Goal: Navigation & Orientation: Find specific page/section

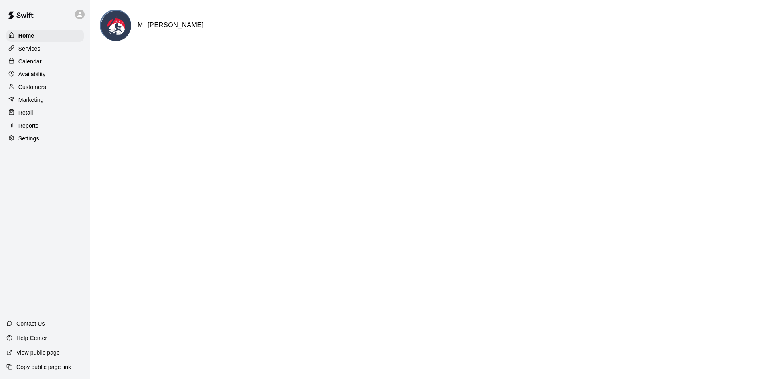
click at [61, 225] on div "Home Services Calendar Availability Customers Marketing Retail Reports Settings…" at bounding box center [45, 189] width 90 height 379
click at [69, 205] on div "Home Services Calendar Availability Customers Marketing Retail Reports Settings…" at bounding box center [45, 189] width 90 height 379
click at [41, 65] on p "Calendar" at bounding box center [29, 61] width 23 height 8
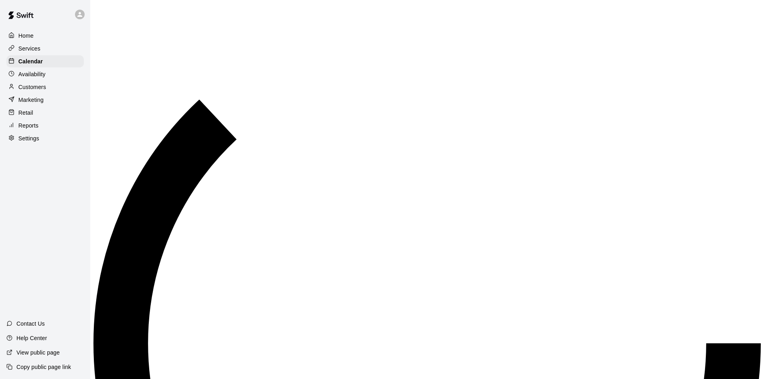
scroll to position [411, 0]
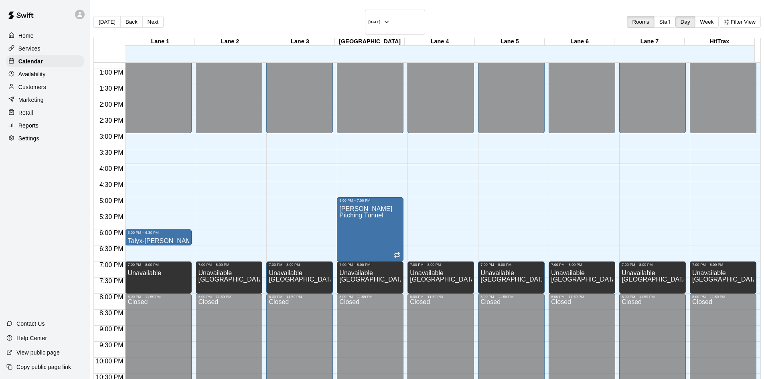
click at [65, 235] on div "Home Services Calendar Availability Customers Marketing Retail Reports Settings…" at bounding box center [45, 189] width 90 height 379
click at [66, 234] on div "Home Services Calendar Availability Customers Marketing Retail Reports Settings…" at bounding box center [45, 189] width 90 height 379
click at [66, 224] on div "Home Services Calendar Availability Customers Marketing Retail Reports Settings…" at bounding box center [45, 189] width 90 height 379
click at [164, 18] on button "Next" at bounding box center [152, 22] width 21 height 12
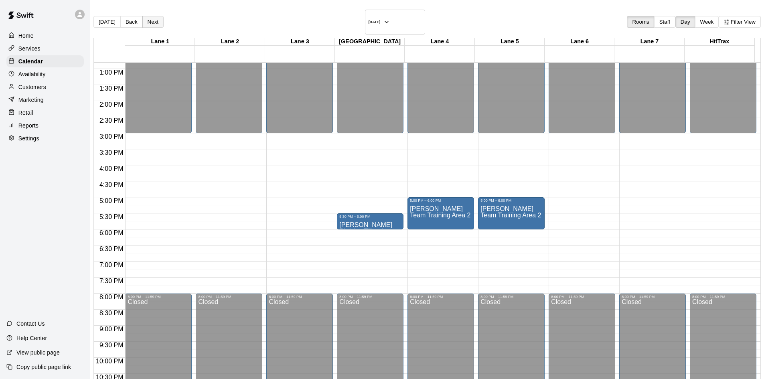
click at [164, 18] on button "Next" at bounding box center [152, 22] width 21 height 12
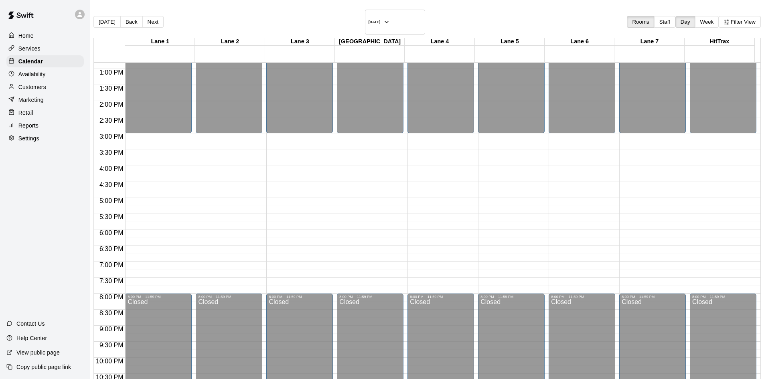
click at [65, 237] on div "Home Services Calendar Availability Customers Marketing Retail Reports Settings…" at bounding box center [45, 189] width 90 height 379
click at [73, 223] on div "Home Services Calendar Availability Customers Marketing Retail Reports Settings…" at bounding box center [45, 189] width 90 height 379
click at [319, 16] on div "[DATE] Back [DATE][DATE] Rooms Staff Day Week Filter View" at bounding box center [426, 24] width 667 height 28
click at [440, 13] on div "[DATE] Back [DATE][DATE] Rooms Staff Day Week Filter View" at bounding box center [426, 24] width 667 height 28
click at [45, 233] on div "Home Services Calendar Availability Customers Marketing Retail Reports Settings…" at bounding box center [45, 189] width 90 height 379
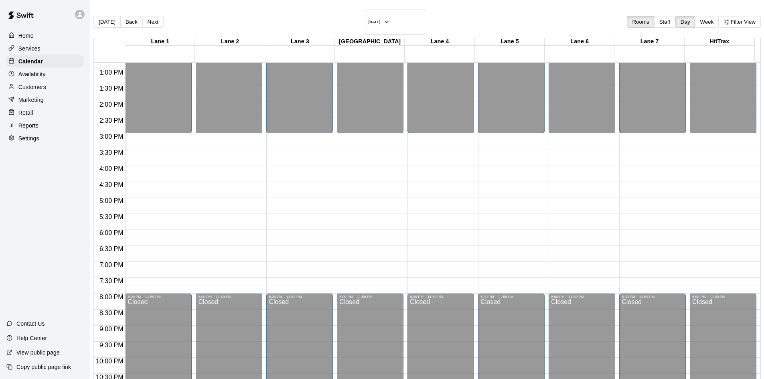
click at [45, 218] on div "Home Services Calendar Availability Customers Marketing Retail Reports Settings…" at bounding box center [45, 189] width 90 height 379
click at [427, 11] on div "[DATE] Back [DATE][DATE] Rooms Staff Day Week Filter View" at bounding box center [426, 24] width 667 height 28
click at [440, 14] on div "[DATE] Back [DATE][DATE] Rooms Staff Day Week Filter View" at bounding box center [426, 24] width 667 height 28
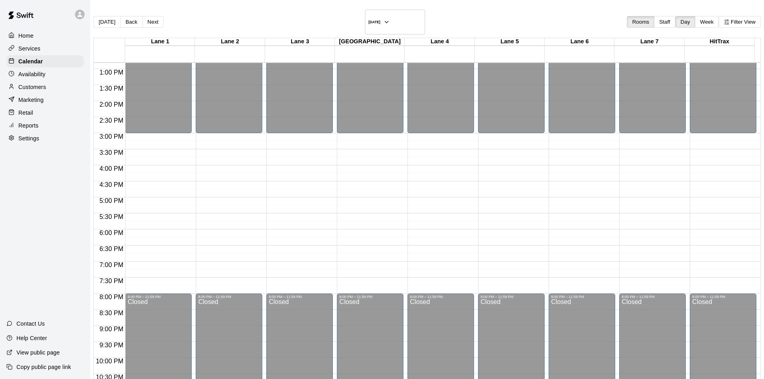
click at [440, 14] on div "[DATE] Back [DATE][DATE] Rooms Staff Day Week Filter View" at bounding box center [426, 24] width 667 height 28
